Goal: Task Accomplishment & Management: Manage account settings

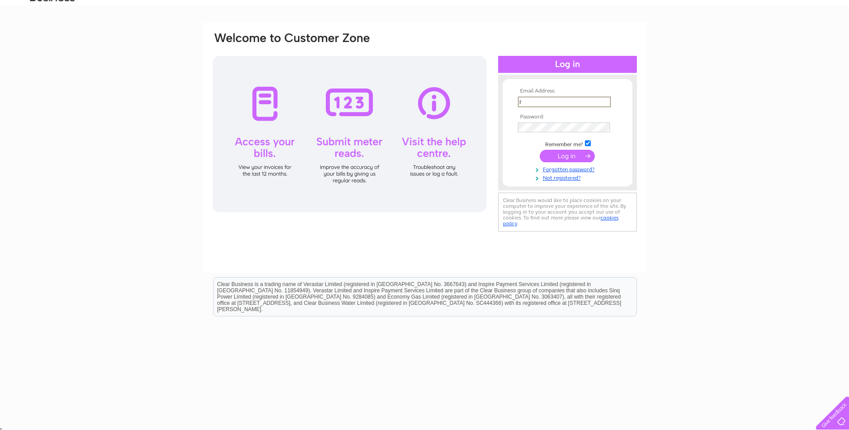
type input "[PERSON_NAME][EMAIL_ADDRESS][PERSON_NAME][DOMAIN_NAME]"
click at [540, 150] on input "submit" at bounding box center [567, 156] width 55 height 13
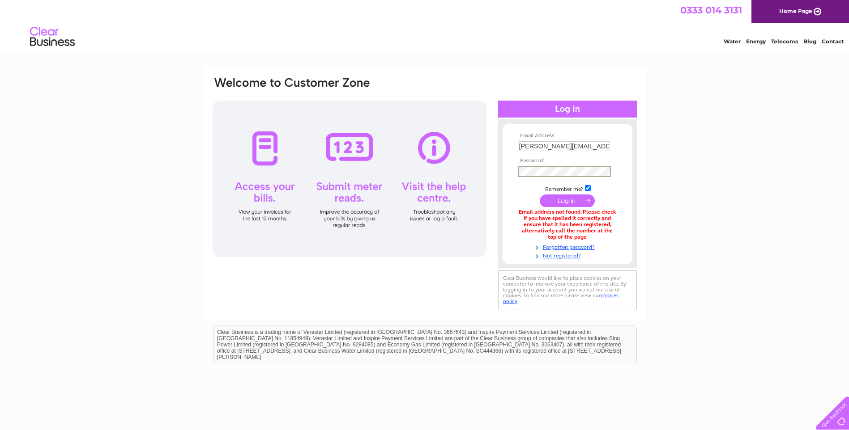
click at [540, 195] on input "submit" at bounding box center [567, 201] width 55 height 13
click at [574, 202] on input "submit" at bounding box center [567, 200] width 55 height 13
click at [540, 195] on input "submit" at bounding box center [567, 201] width 55 height 13
click at [571, 143] on input "[PERSON_NAME][EMAIL_ADDRESS][PERSON_NAME][DOMAIN_NAME]" at bounding box center [564, 146] width 92 height 10
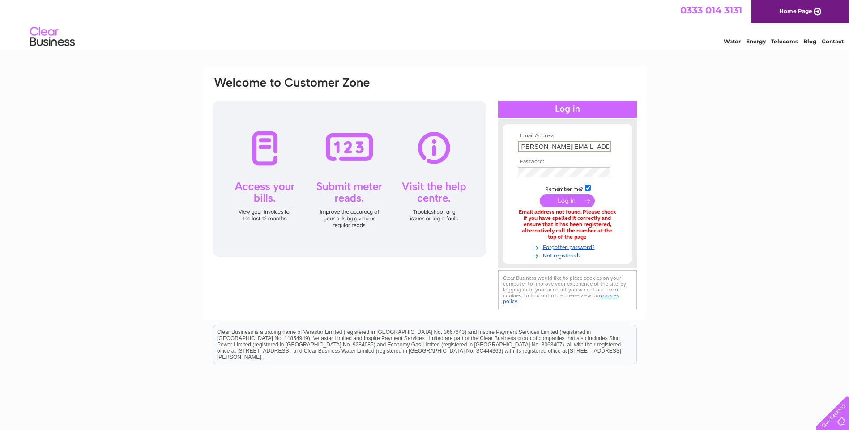
drag, startPoint x: 604, startPoint y: 142, endPoint x: 389, endPoint y: 175, distance: 217.3
click at [389, 175] on div "Email Address: rebecca.noble@aureos.com Password:" at bounding box center [425, 194] width 426 height 236
type input "rebecca.noble@keltbray.com"
click at [540, 195] on input "submit" at bounding box center [567, 201] width 55 height 13
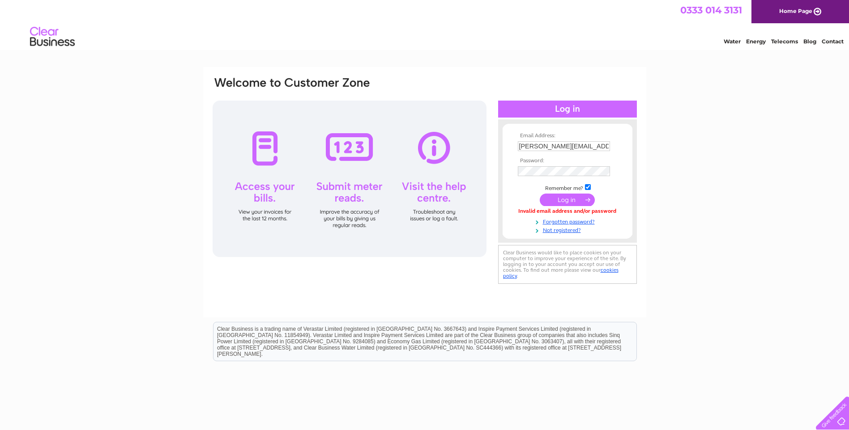
click at [573, 149] on input "[PERSON_NAME][EMAIL_ADDRESS][PERSON_NAME][DOMAIN_NAME]" at bounding box center [564, 146] width 92 height 10
drag, startPoint x: 605, startPoint y: 144, endPoint x: 170, endPoint y: 199, distance: 437.5
click at [168, 197] on div "Email Address: [PERSON_NAME][EMAIL_ADDRESS][PERSON_NAME][DOMAIN_NAME] Password:" at bounding box center [424, 269] width 849 height 404
type input "[PERSON_NAME][EMAIL_ADDRESS][PERSON_NAME][DOMAIN_NAME]"
click at [540, 195] on input "submit" at bounding box center [567, 201] width 55 height 13
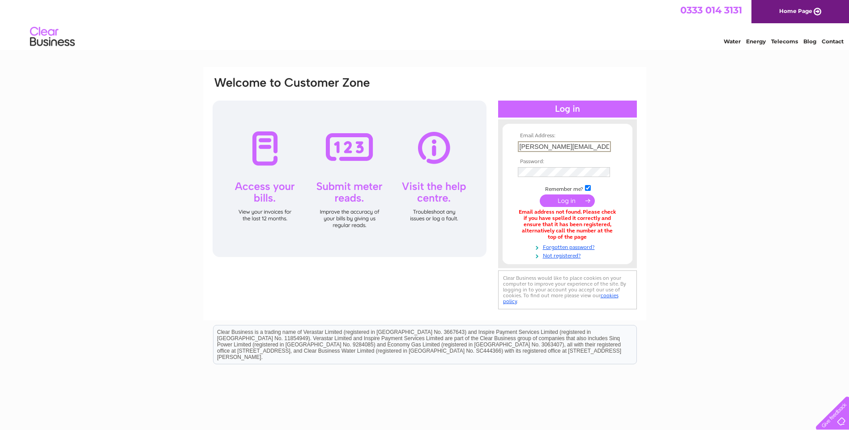
click at [557, 148] on input "rebecca.noble@keltbrayinfrastructureservices.com" at bounding box center [564, 146] width 93 height 11
drag, startPoint x: 518, startPoint y: 145, endPoint x: 857, endPoint y: 115, distance: 340.0
click at [848, 115] on html "Email Address: rebecca.noble@keltbrayinfrastructureservices.com Password:" at bounding box center [424, 240] width 849 height 481
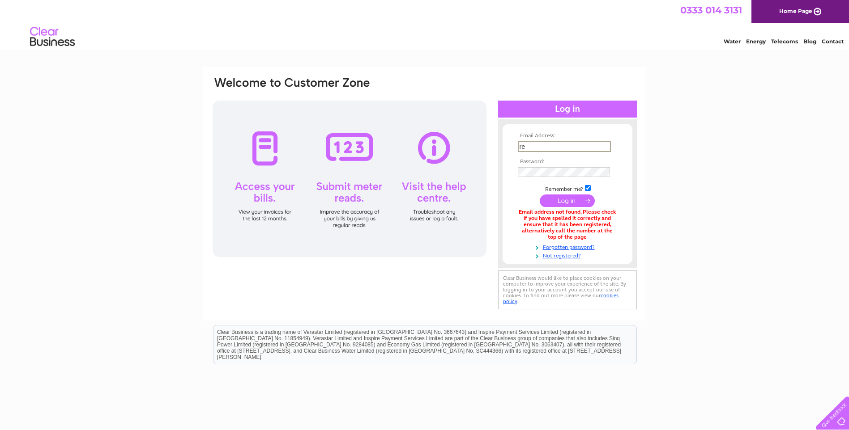
type input "[PERSON_NAME][EMAIL_ADDRESS][PERSON_NAME][DOMAIN_NAME]"
click at [540, 195] on input "submit" at bounding box center [567, 201] width 55 height 13
click at [553, 147] on input "[PERSON_NAME][EMAIL_ADDRESS][PERSON_NAME][DOMAIN_NAME]" at bounding box center [564, 146] width 93 height 11
drag, startPoint x: 419, startPoint y: 162, endPoint x: 367, endPoint y: 176, distance: 53.6
click at [381, 171] on div "Email Address: [PERSON_NAME][EMAIL_ADDRESS][PERSON_NAME][DOMAIN_NAME] Password:" at bounding box center [425, 194] width 426 height 236
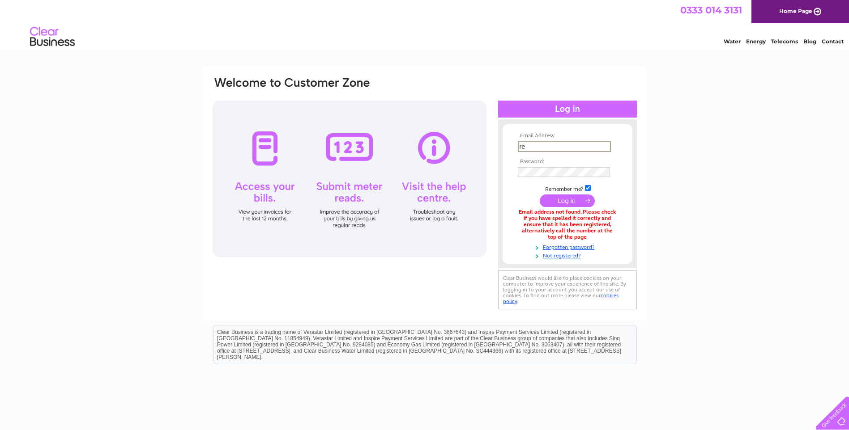
type input "[PERSON_NAME][EMAIL_ADDRESS][PERSON_NAME][DOMAIN_NAME]"
click at [540, 195] on input "submit" at bounding box center [567, 201] width 55 height 13
click at [575, 245] on link "Forgotten password?" at bounding box center [569, 246] width 102 height 9
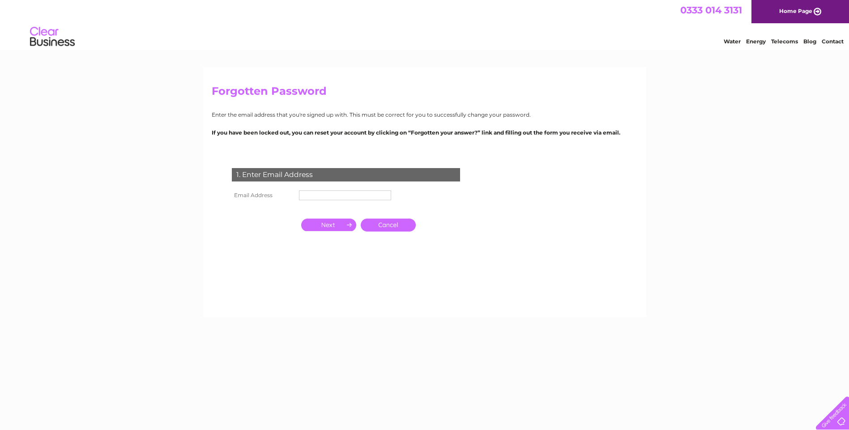
click at [340, 193] on input "text" at bounding box center [345, 196] width 92 height 10
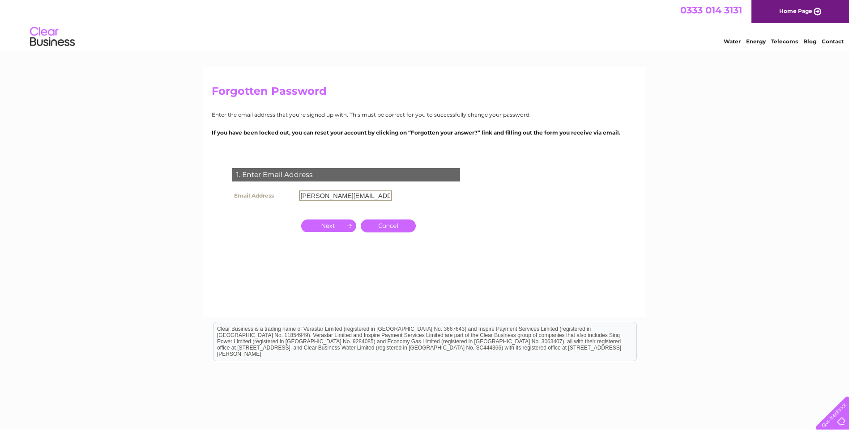
click at [325, 224] on input "button" at bounding box center [328, 226] width 55 height 13
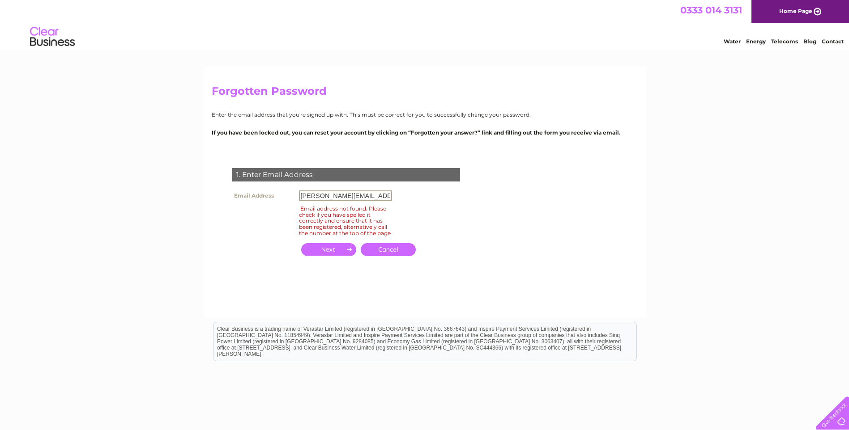
drag, startPoint x: 389, startPoint y: 196, endPoint x: 180, endPoint y: 196, distance: 209.0
click at [180, 196] on div "Forgotten Password Enter the email address that you're signed up with. This mus…" at bounding box center [424, 269] width 849 height 404
type input "rebecca.noble@keltbray.com"
click at [340, 252] on input "button" at bounding box center [328, 249] width 55 height 13
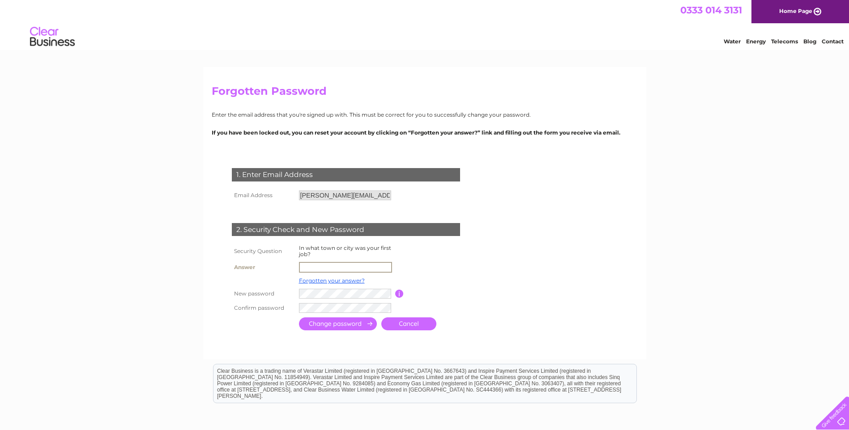
click at [337, 267] on input "text" at bounding box center [345, 267] width 93 height 11
type input "Inverness"
click at [171, 294] on div "Forgotten Password Enter the email address that you're signed up with. This mus…" at bounding box center [424, 290] width 849 height 446
click at [401, 232] on div "2. Security Check and New Password" at bounding box center [346, 229] width 228 height 13
click at [399, 307] on td at bounding box center [386, 307] width 179 height 15
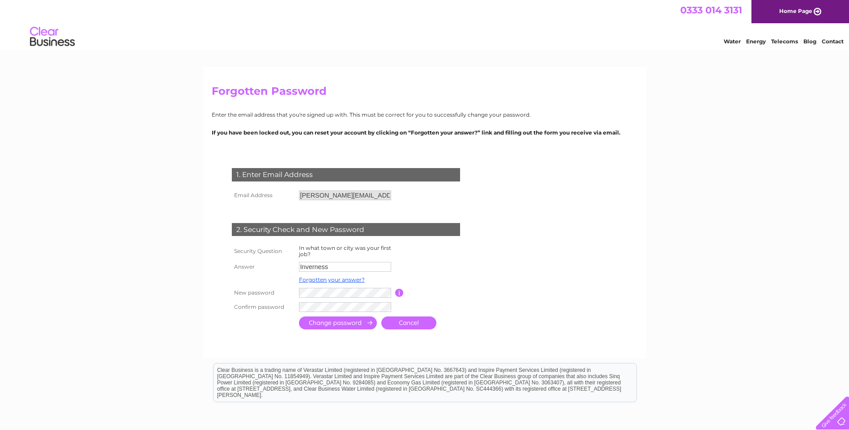
click at [350, 324] on input "submit" at bounding box center [338, 323] width 78 height 13
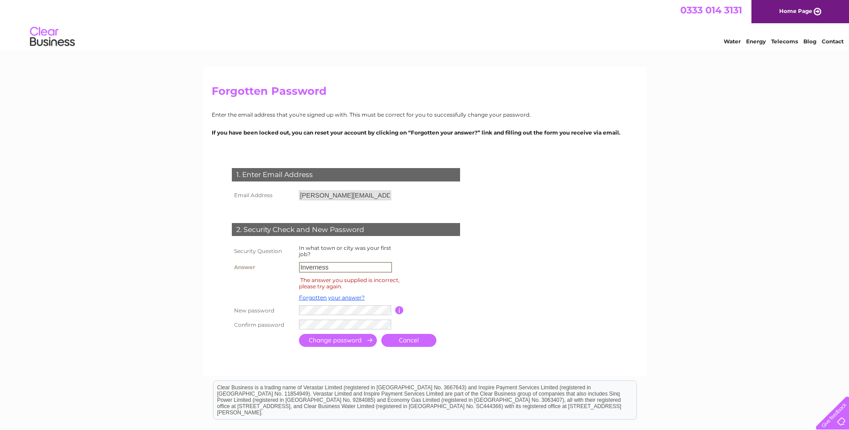
drag, startPoint x: 356, startPoint y: 268, endPoint x: 218, endPoint y: 259, distance: 137.7
click at [218, 259] on div "1. Enter Email Address Email Address rebecca.noble@keltbray.com Cancel" at bounding box center [348, 254] width 272 height 191
type input "Beauly"
click at [334, 331] on td at bounding box center [386, 325] width 179 height 14
click at [351, 343] on input "submit" at bounding box center [338, 341] width 78 height 13
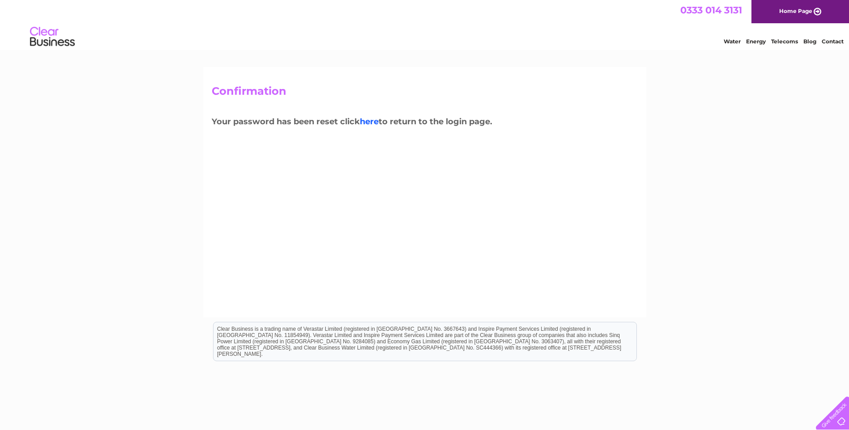
click at [372, 124] on link "here" at bounding box center [369, 122] width 19 height 10
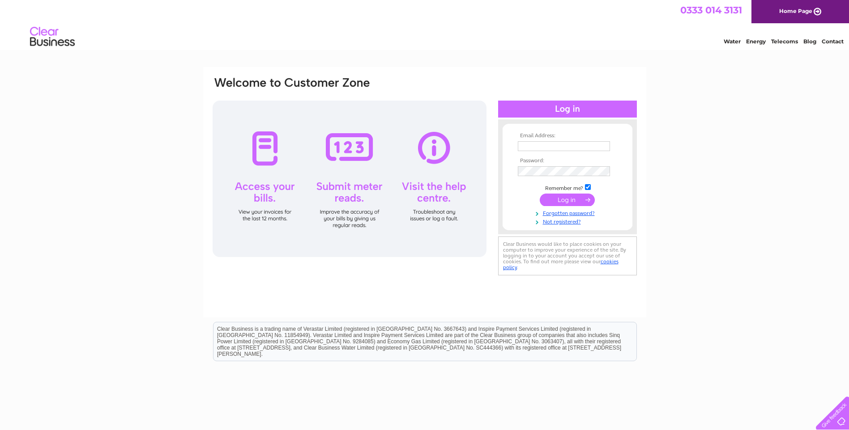
click at [571, 145] on input "text" at bounding box center [564, 146] width 92 height 10
type input "[PERSON_NAME][EMAIL_ADDRESS][PERSON_NAME][DOMAIN_NAME]"
click at [540, 195] on input "submit" at bounding box center [567, 201] width 55 height 13
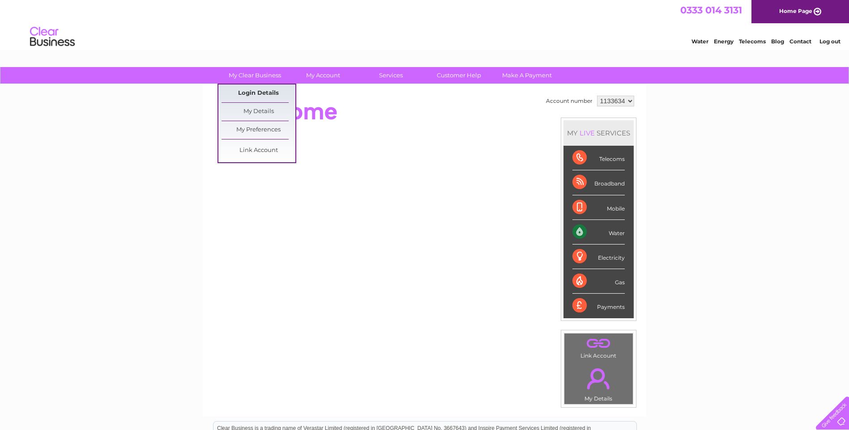
click at [249, 93] on link "Login Details" at bounding box center [259, 94] width 74 height 18
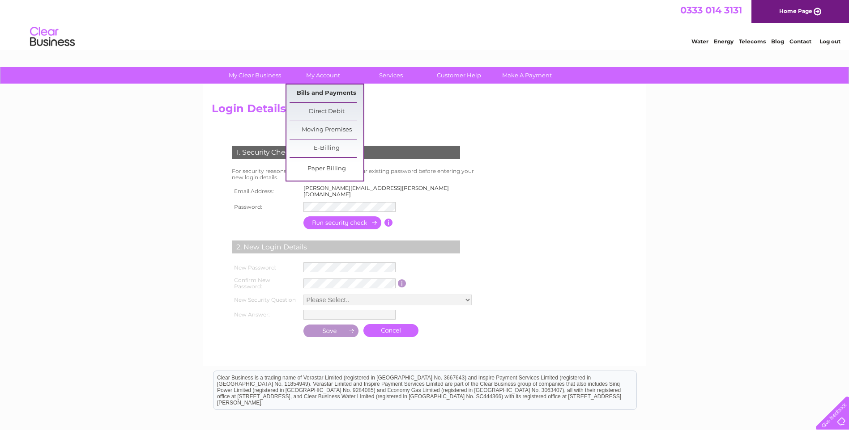
click at [326, 92] on link "Bills and Payments" at bounding box center [327, 94] width 74 height 18
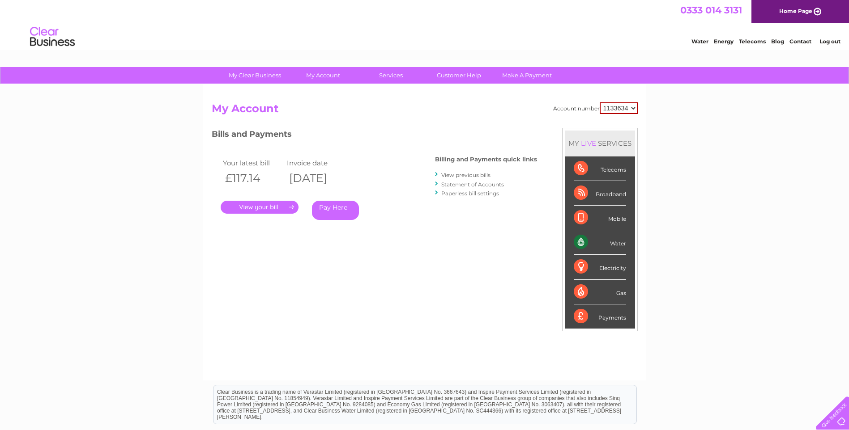
click at [273, 207] on link "." at bounding box center [260, 207] width 78 height 13
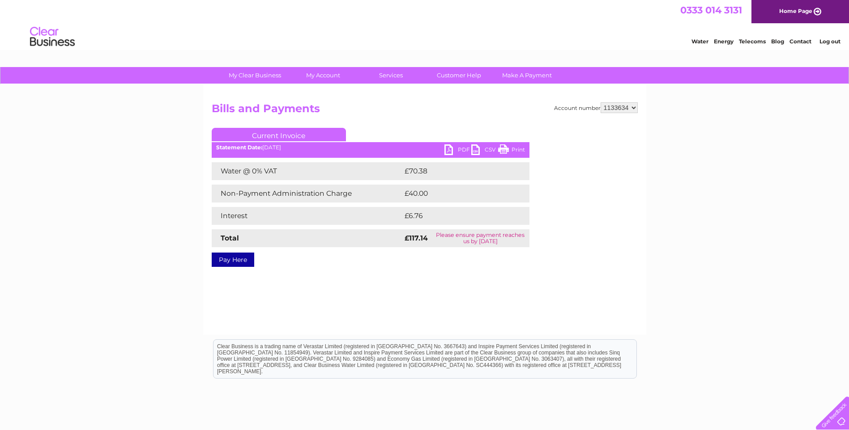
click at [459, 148] on link "PDF" at bounding box center [457, 151] width 27 height 13
